Goal: Information Seeking & Learning: Learn about a topic

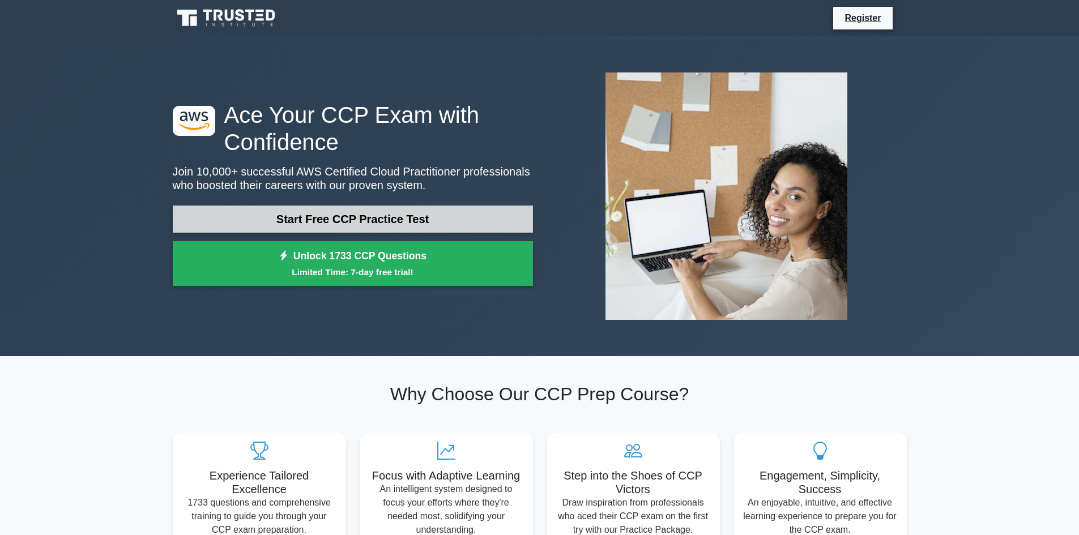
click at [332, 215] on link "Start Free CCP Practice Test" at bounding box center [353, 219] width 360 height 27
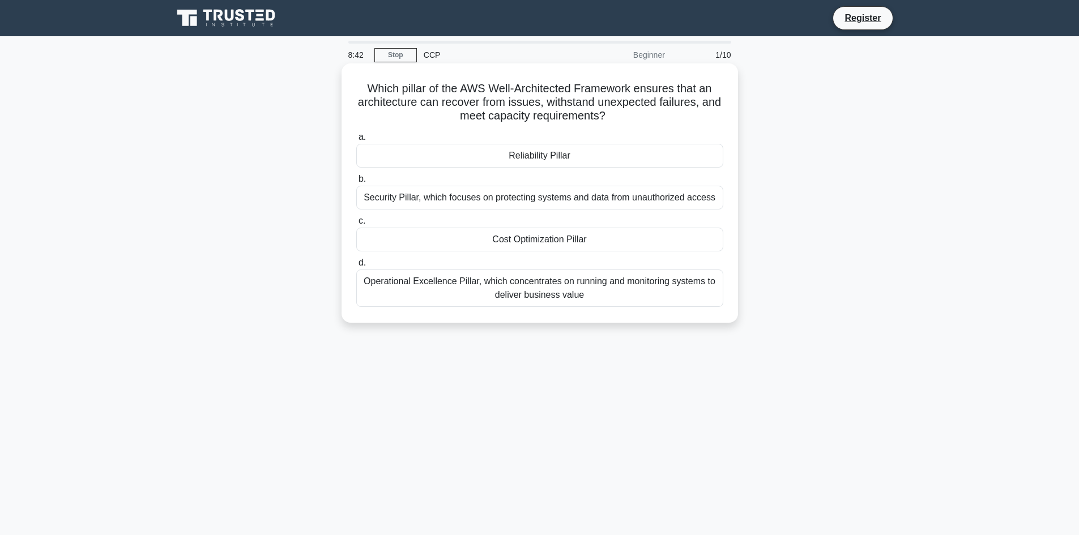
click at [511, 160] on div "Reliability Pillar" at bounding box center [539, 156] width 367 height 24
click at [356, 141] on input "a. Reliability Pillar" at bounding box center [356, 137] width 0 height 7
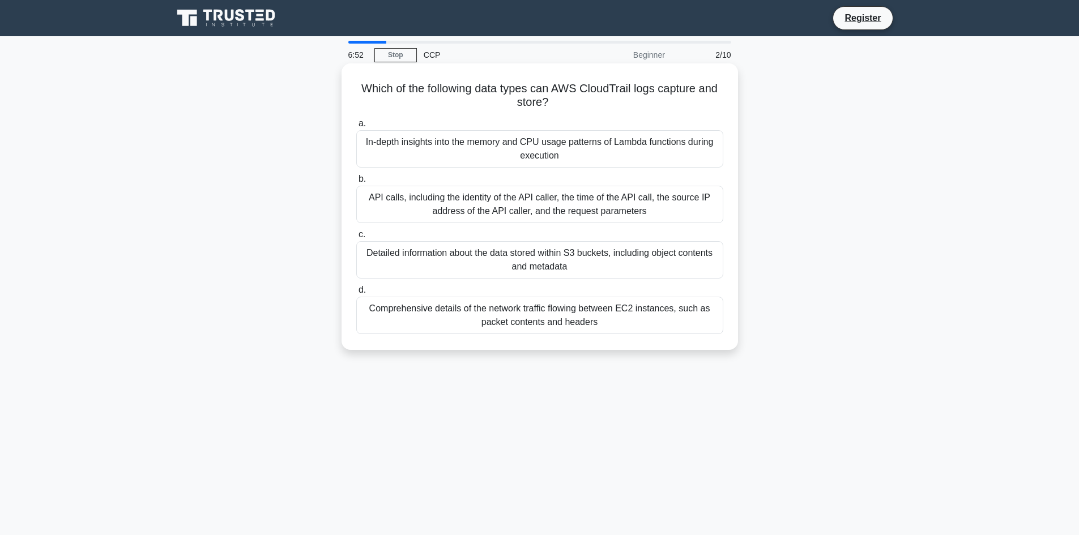
click at [423, 318] on div "Comprehensive details of the network traffic flowing between EC2 instances, suc…" at bounding box center [539, 315] width 367 height 37
click at [356, 294] on input "d. Comprehensive details of the network traffic flowing between EC2 instances, …" at bounding box center [356, 290] width 0 height 7
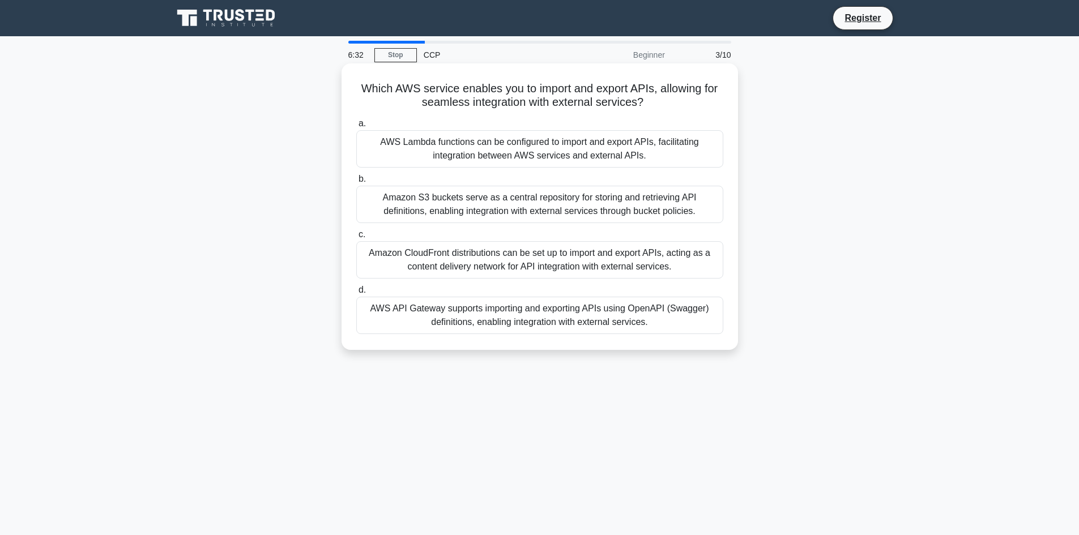
click at [486, 313] on div "AWS API Gateway supports importing and exporting APIs using OpenAPI (Swagger) d…" at bounding box center [539, 315] width 367 height 37
click at [356, 294] on input "d. AWS API Gateway supports importing and exporting APIs using OpenAPI (Swagger…" at bounding box center [356, 290] width 0 height 7
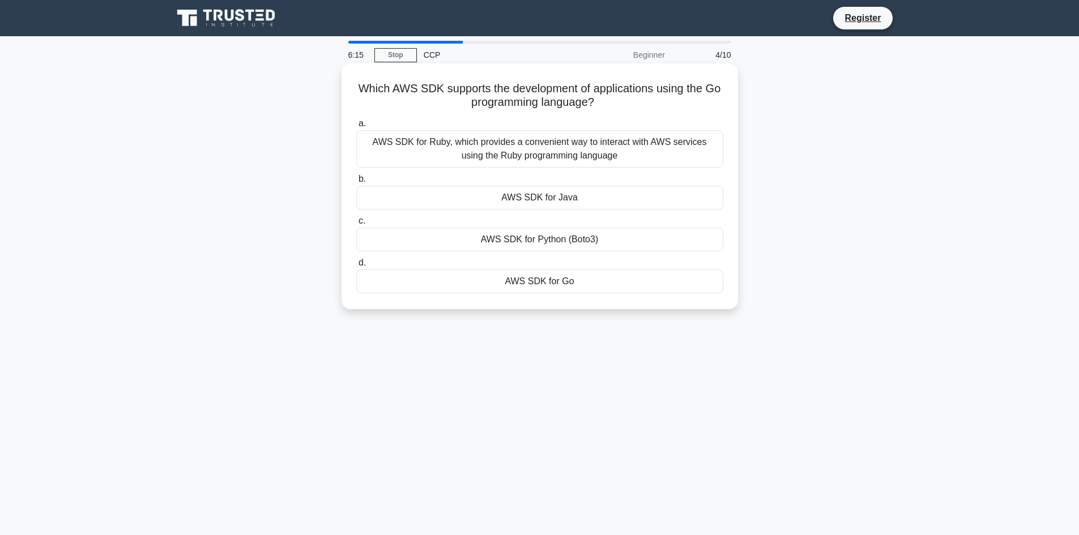
click at [521, 285] on div "AWS SDK for Go" at bounding box center [539, 282] width 367 height 24
click at [356, 267] on input "d. AWS SDK for Go" at bounding box center [356, 263] width 0 height 7
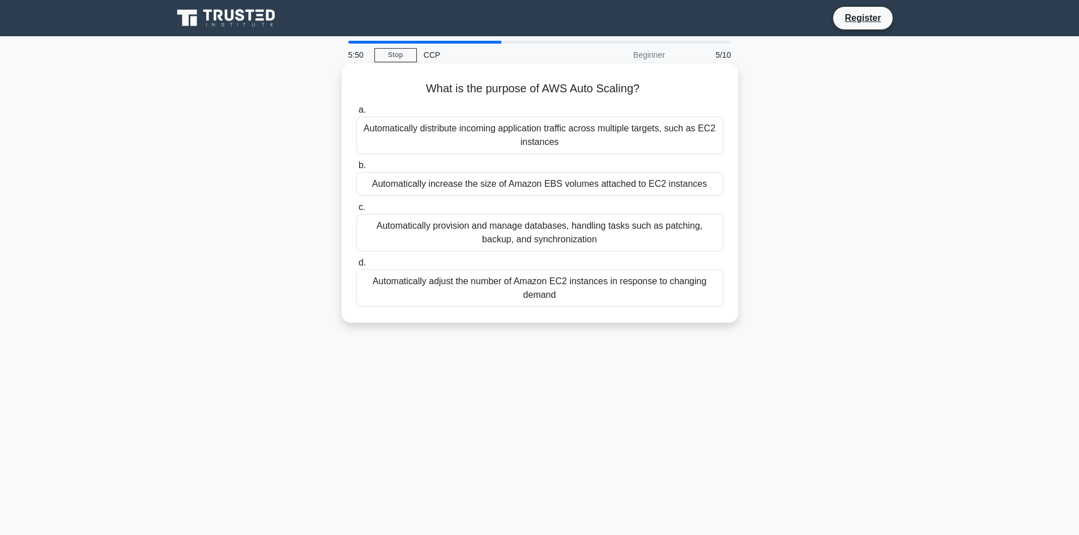
click at [598, 286] on div "Automatically adjust the number of Amazon EC2 instances in response to changing…" at bounding box center [539, 288] width 367 height 37
click at [356, 267] on input "d. Automatically adjust the number of Amazon EC2 instances in response to chang…" at bounding box center [356, 263] width 0 height 7
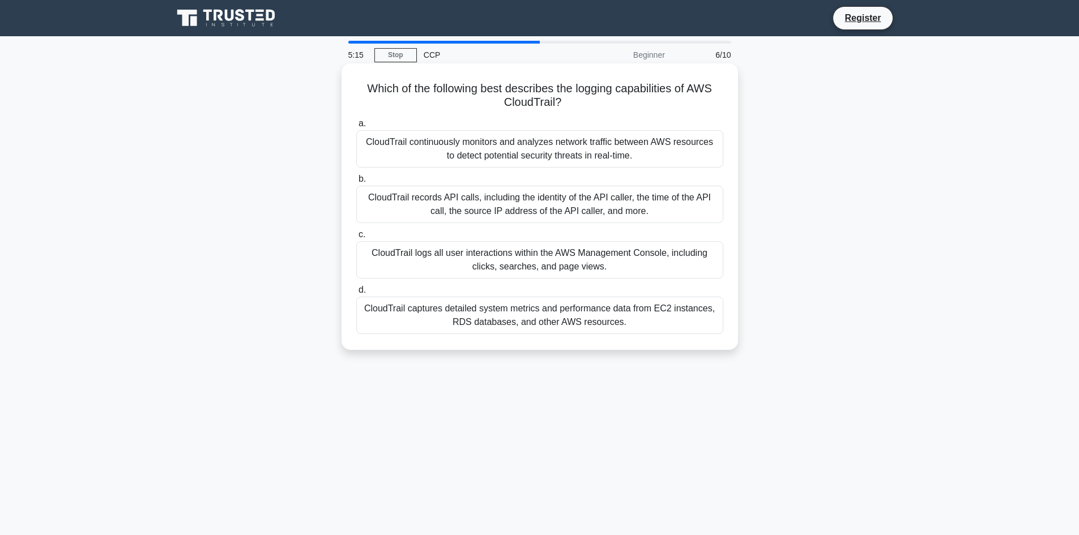
click at [534, 269] on div "CloudTrail logs all user interactions within the AWS Management Console, includ…" at bounding box center [539, 259] width 367 height 37
click at [356, 239] on input "c. CloudTrail logs all user interactions within the AWS Management Console, inc…" at bounding box center [356, 234] width 0 height 7
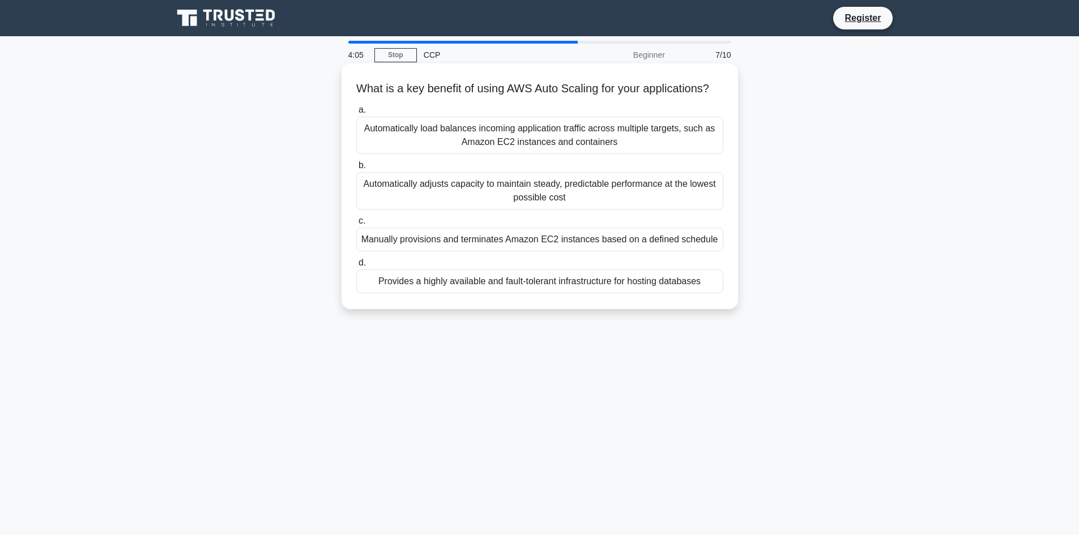
click at [577, 154] on div "Automatically load balances incoming application traffic across multiple target…" at bounding box center [539, 135] width 367 height 37
click at [356, 114] on input "a. Automatically load balances incoming application traffic across multiple tar…" at bounding box center [356, 110] width 0 height 7
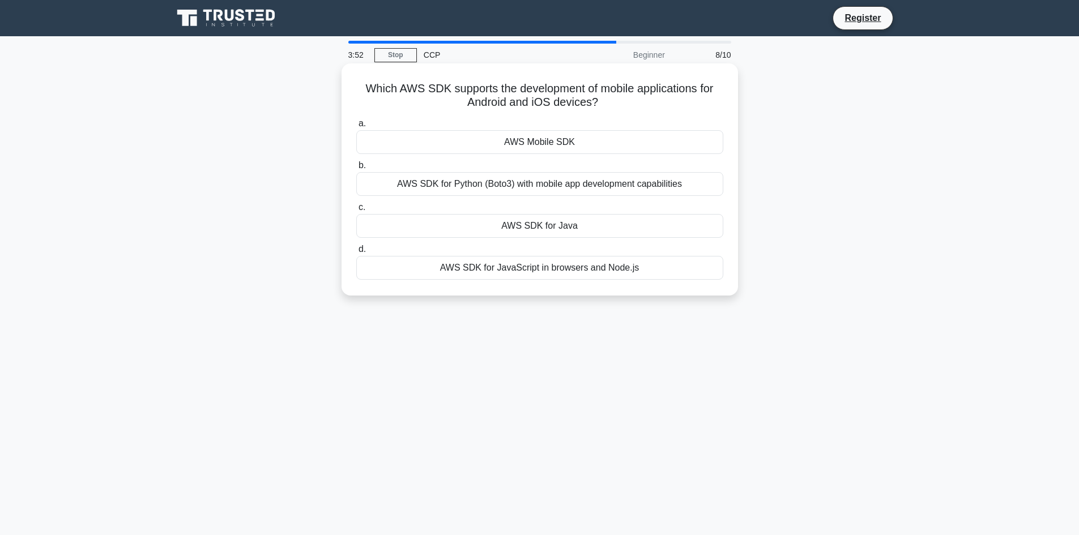
click at [581, 142] on div "AWS Mobile SDK" at bounding box center [539, 142] width 367 height 24
click at [356, 127] on input "a. AWS Mobile SDK" at bounding box center [356, 123] width 0 height 7
click at [551, 137] on div "AWS SDK for .NET" at bounding box center [539, 142] width 367 height 24
click at [356, 127] on input "a. AWS SDK for .NET" at bounding box center [356, 123] width 0 height 7
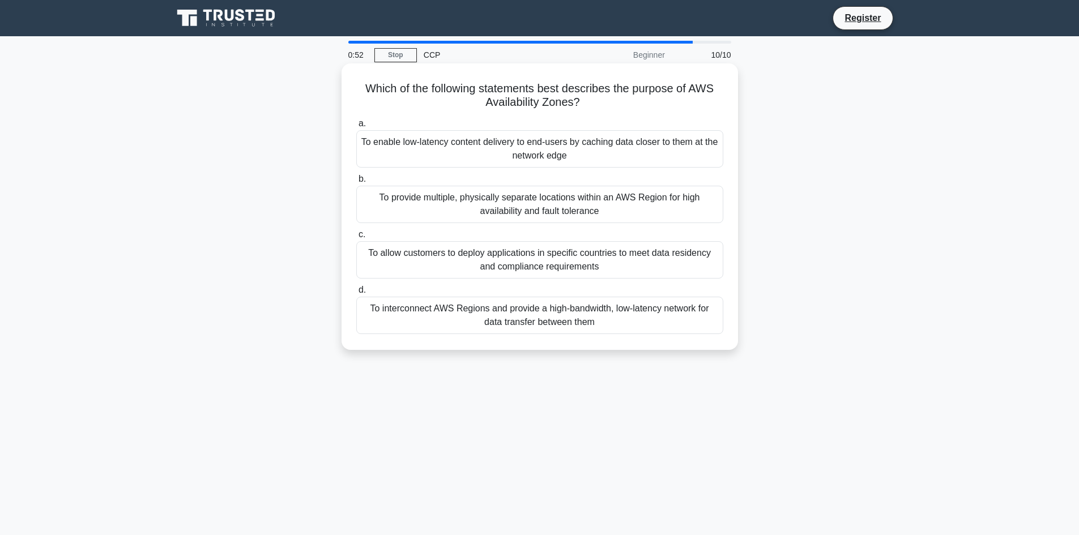
click at [503, 201] on div "To provide multiple, physically separate locations within an AWS Region for hig…" at bounding box center [539, 204] width 367 height 37
click at [356, 183] on input "b. To provide multiple, physically separate locations within an AWS Region for …" at bounding box center [356, 179] width 0 height 7
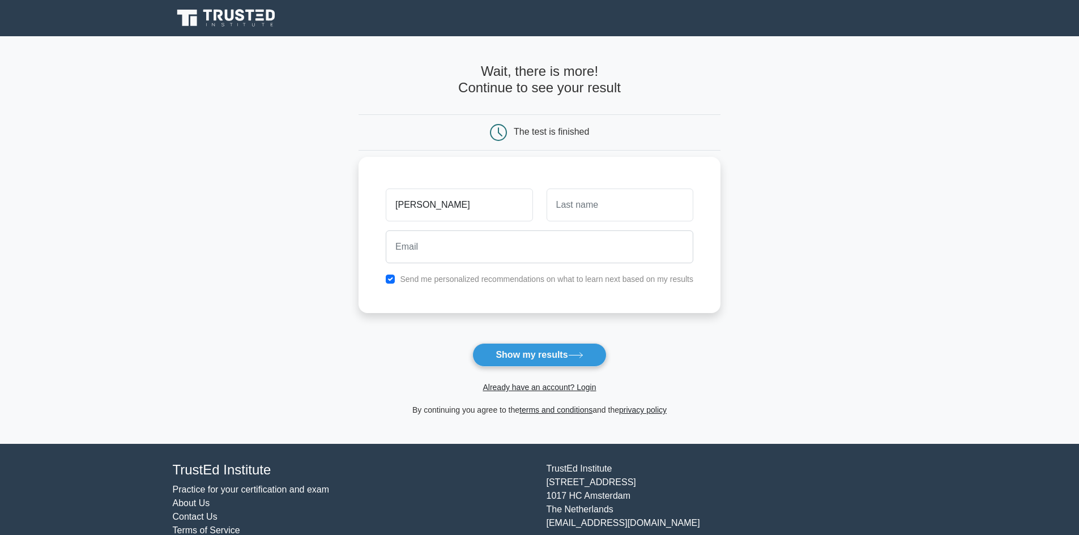
type input "Sriraman"
click at [510, 277] on label "Send me personalized recommendations on what to learn next based on my results" at bounding box center [547, 279] width 294 height 9
click at [389, 278] on input "checkbox" at bounding box center [390, 279] width 9 height 9
checkbox input "false"
click at [568, 215] on input "text" at bounding box center [620, 205] width 147 height 33
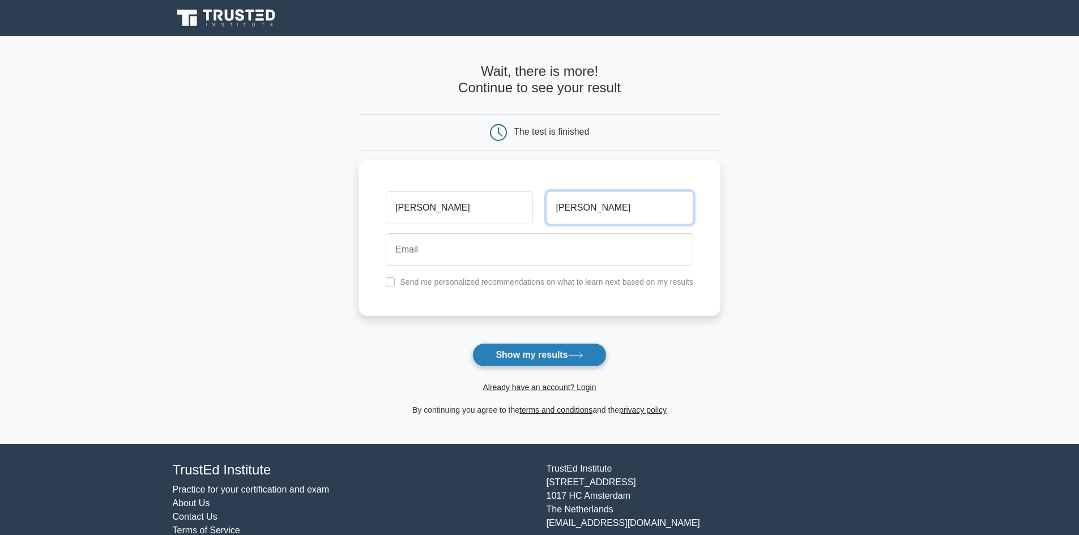
type input "Gopalan"
click at [528, 361] on button "Show my results" at bounding box center [540, 355] width 134 height 24
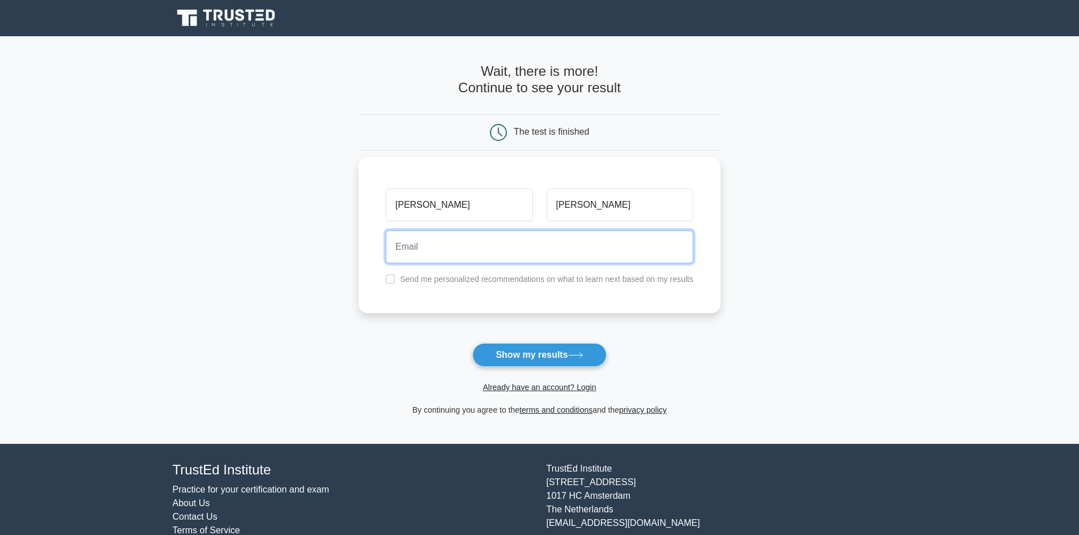
click at [483, 256] on input "email" at bounding box center [540, 247] width 308 height 33
type input "[EMAIL_ADDRESS][DOMAIN_NAME]"
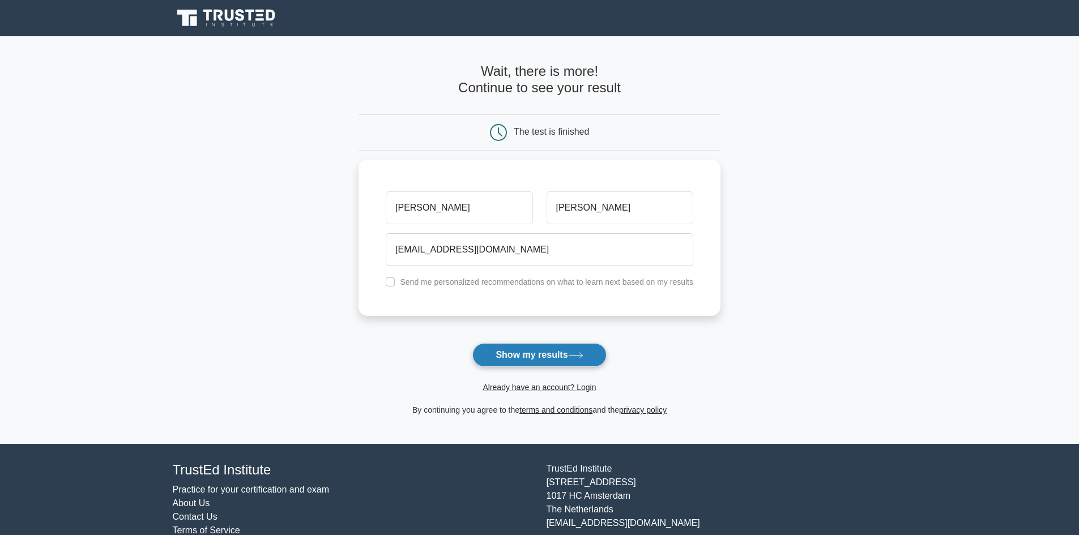
click at [552, 360] on button "Show my results" at bounding box center [540, 355] width 134 height 24
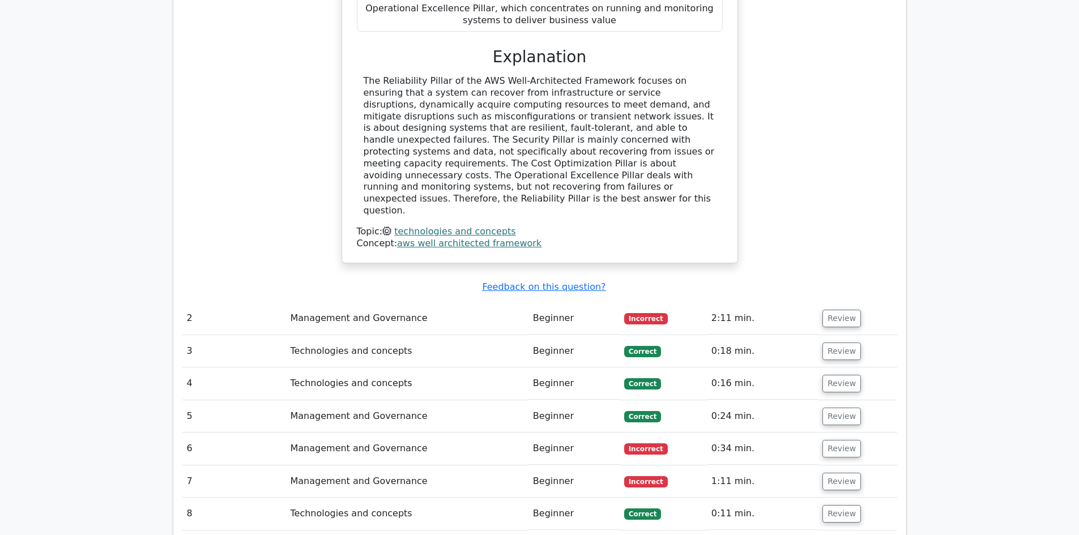
scroll to position [1121, 0]
click at [844, 309] on button "Review" at bounding box center [842, 318] width 39 height 18
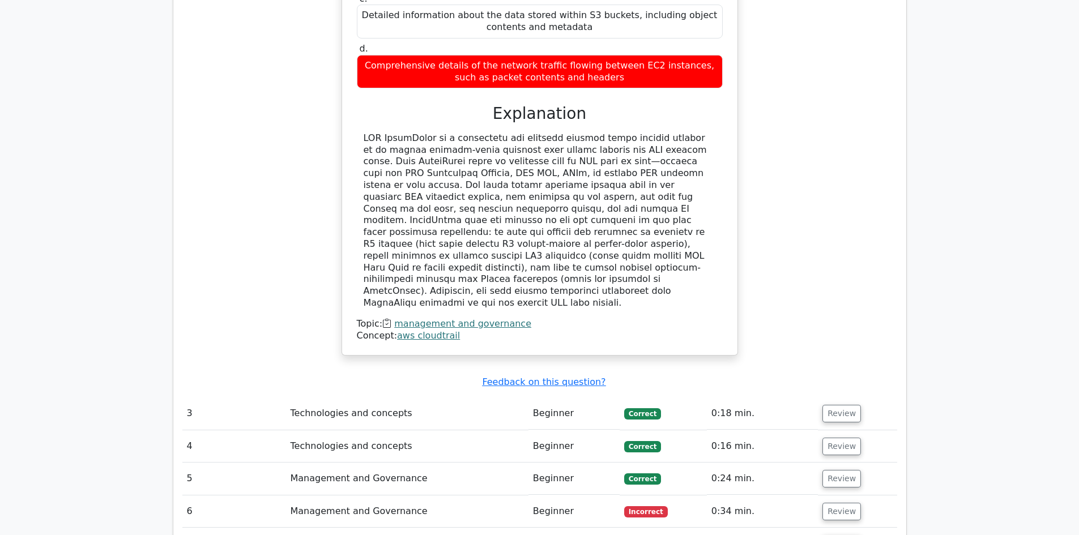
scroll to position [1613, 0]
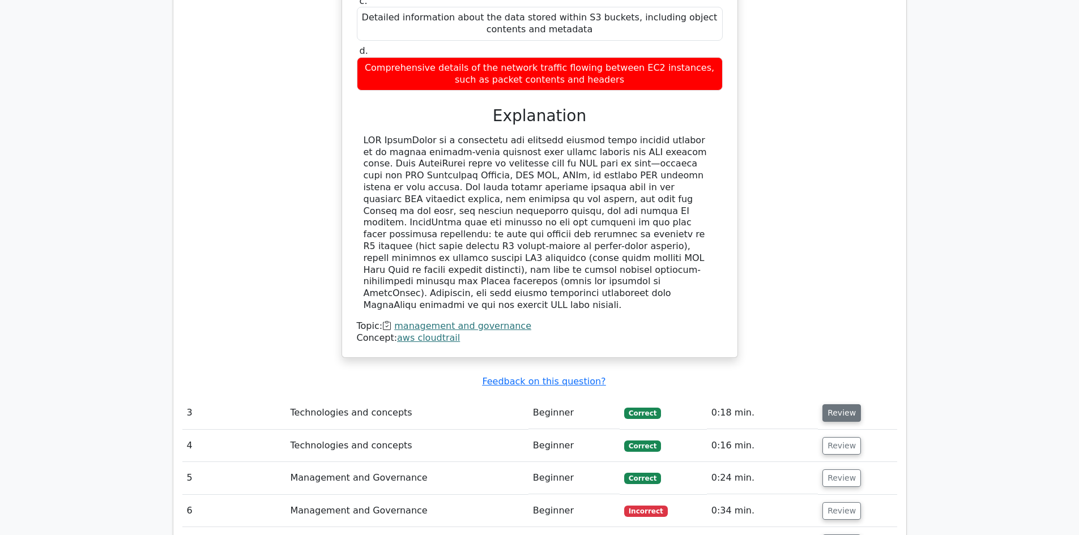
click at [839, 405] on button "Review" at bounding box center [842, 414] width 39 height 18
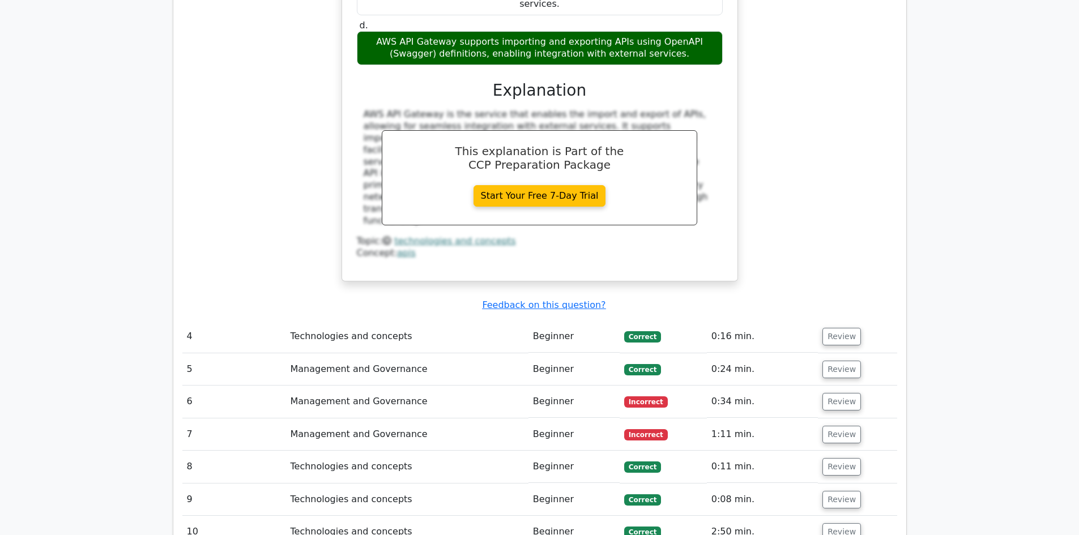
scroll to position [2251, 0]
click at [828, 328] on button "Review" at bounding box center [842, 337] width 39 height 18
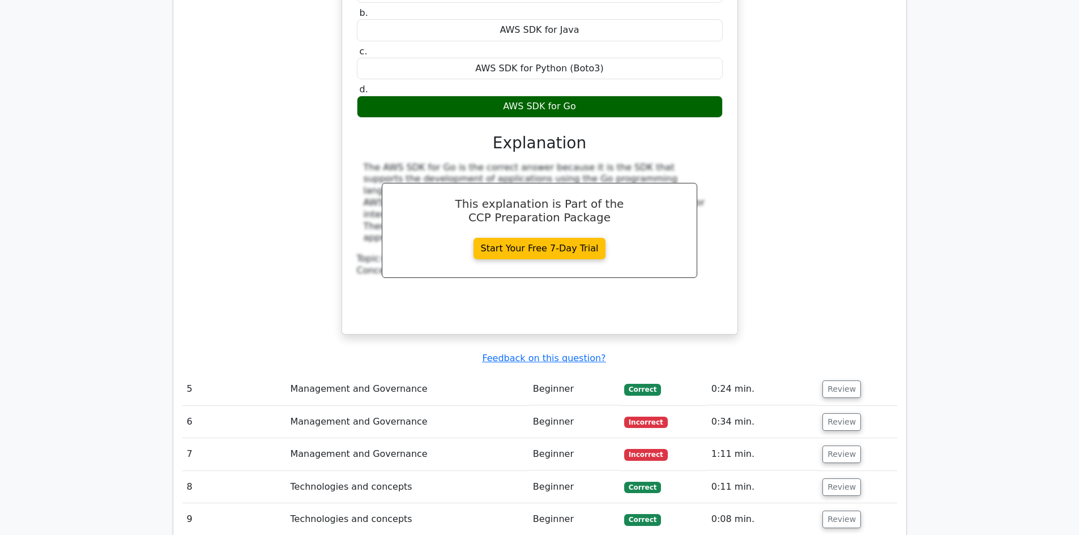
scroll to position [2704, 0]
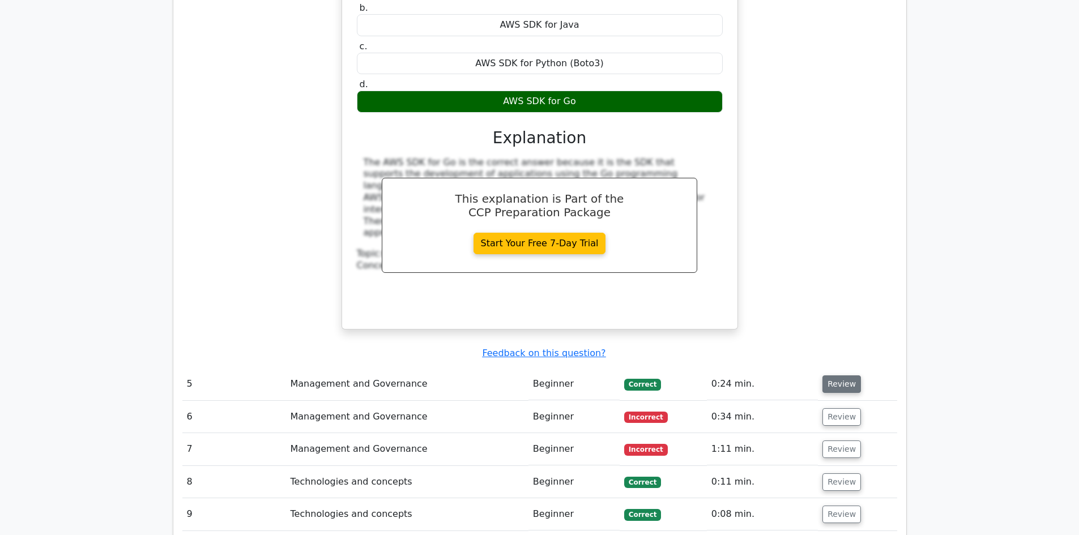
click at [837, 376] on button "Review" at bounding box center [842, 385] width 39 height 18
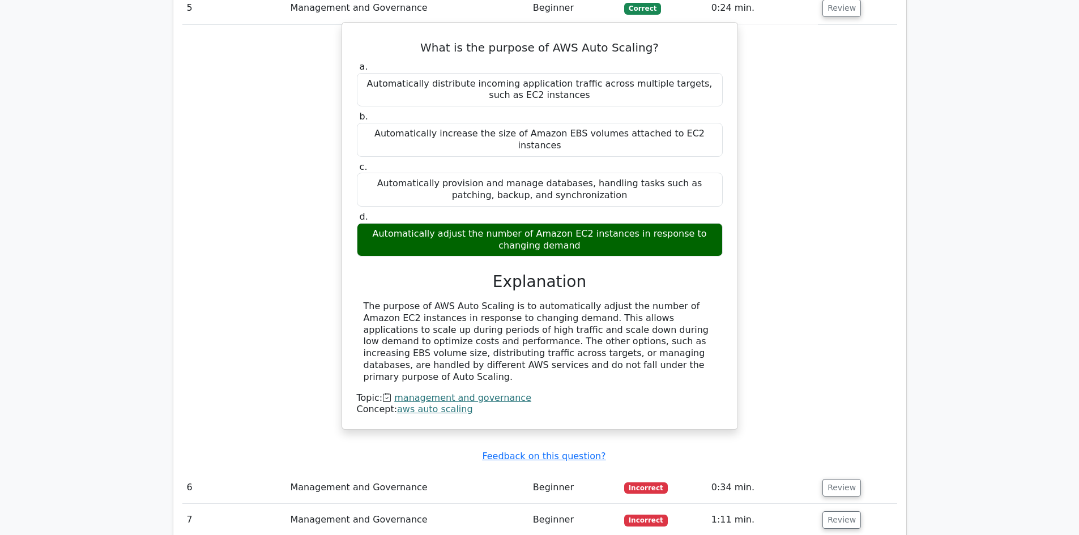
scroll to position [3081, 0]
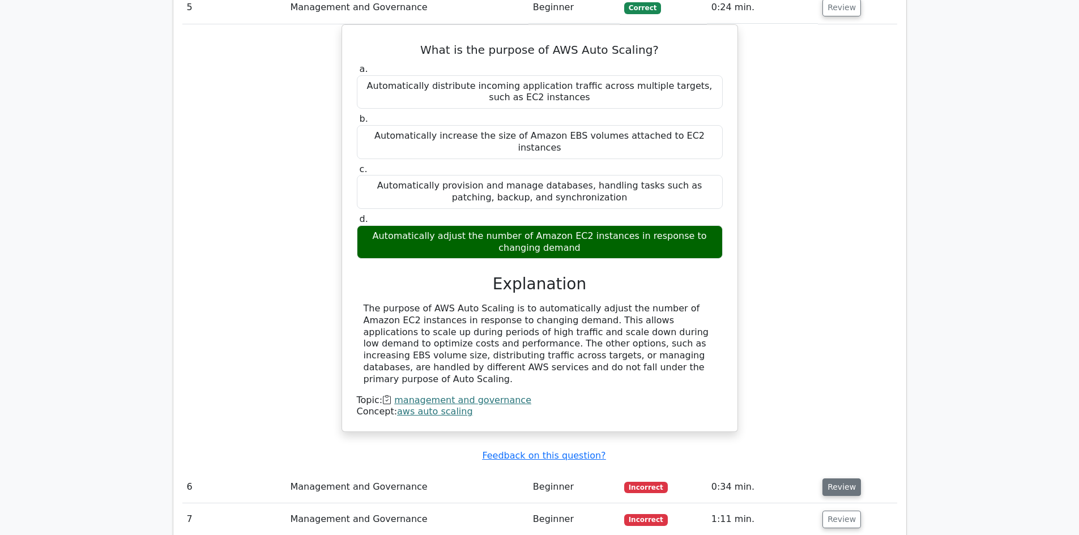
click at [827, 479] on button "Review" at bounding box center [842, 488] width 39 height 18
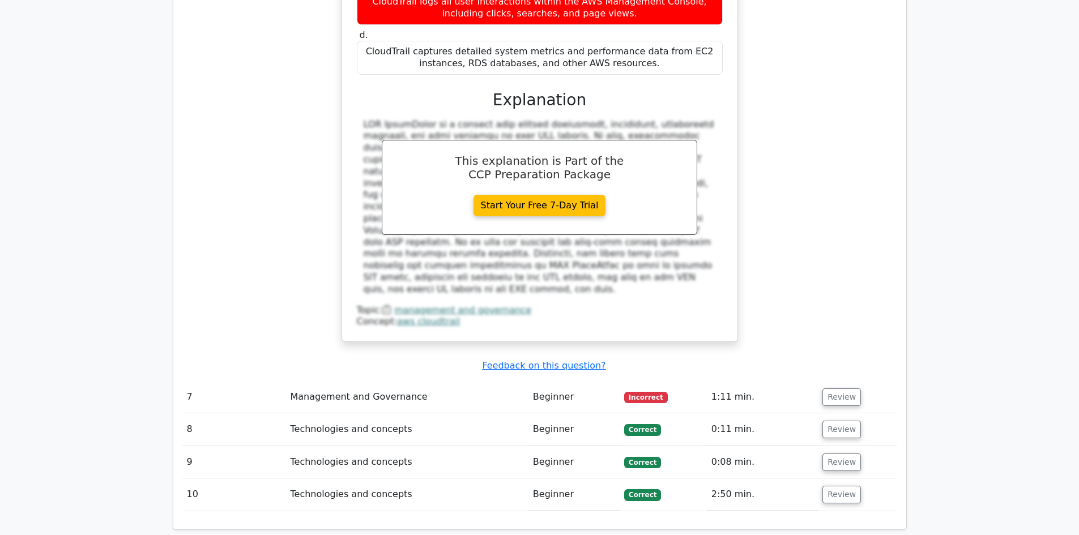
scroll to position [3762, 0]
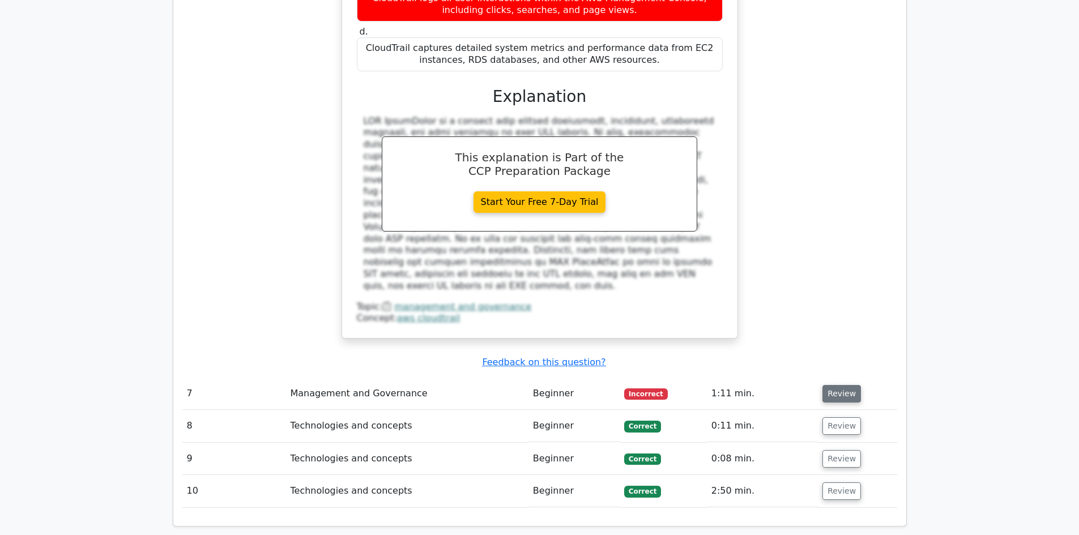
click at [845, 385] on button "Review" at bounding box center [842, 394] width 39 height 18
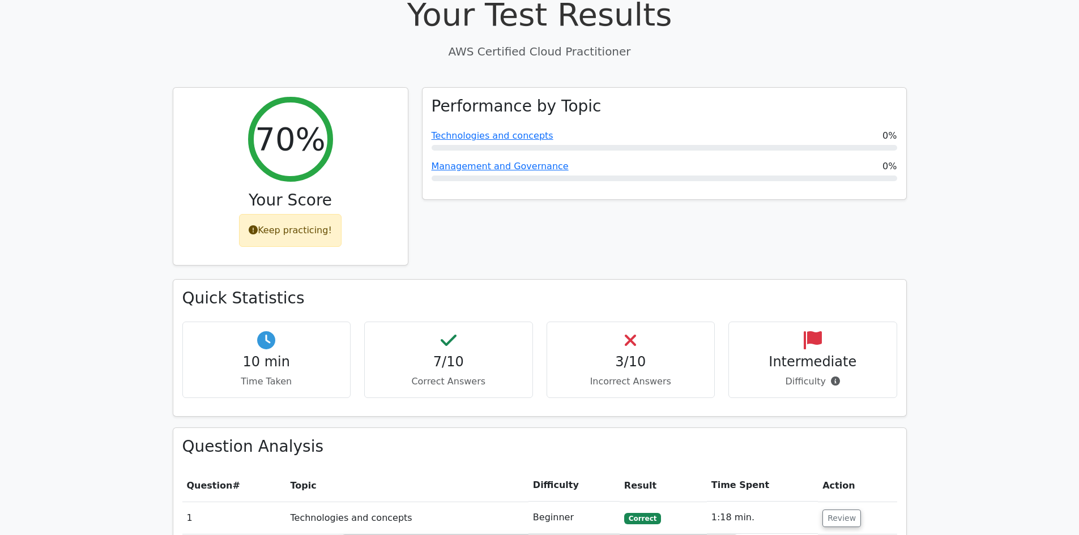
scroll to position [0, 0]
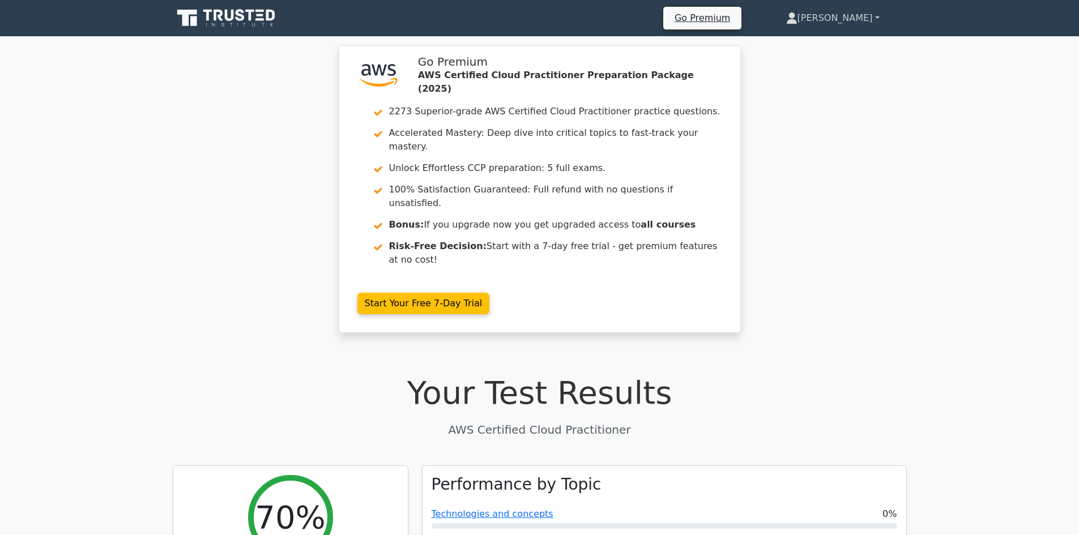
click at [861, 14] on link "[PERSON_NAME]" at bounding box center [833, 18] width 148 height 23
click at [827, 58] on link "Settings" at bounding box center [805, 63] width 90 height 18
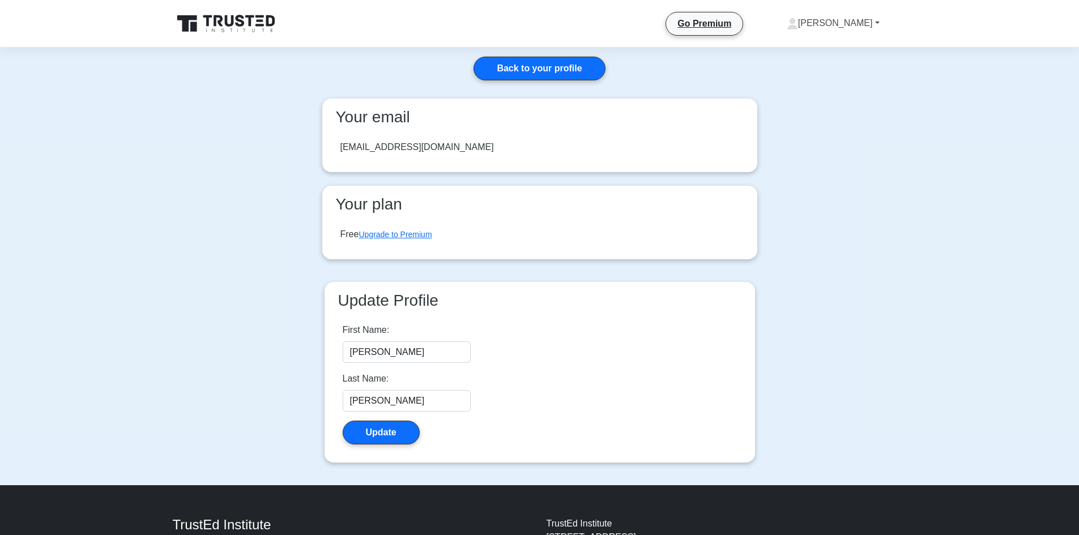
click at [839, 22] on link "[PERSON_NAME]" at bounding box center [833, 23] width 147 height 23
